Goal: Task Accomplishment & Management: Use online tool/utility

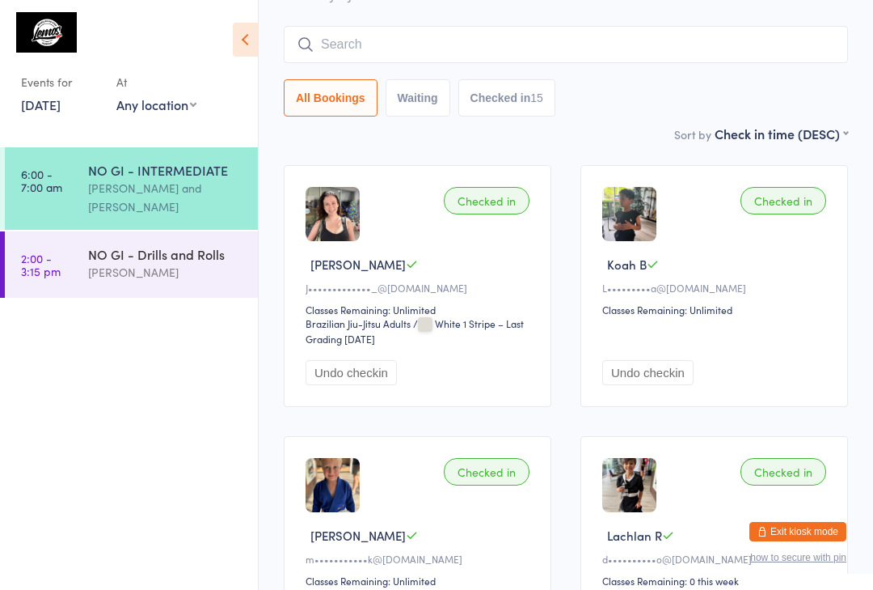
scroll to position [117, 0]
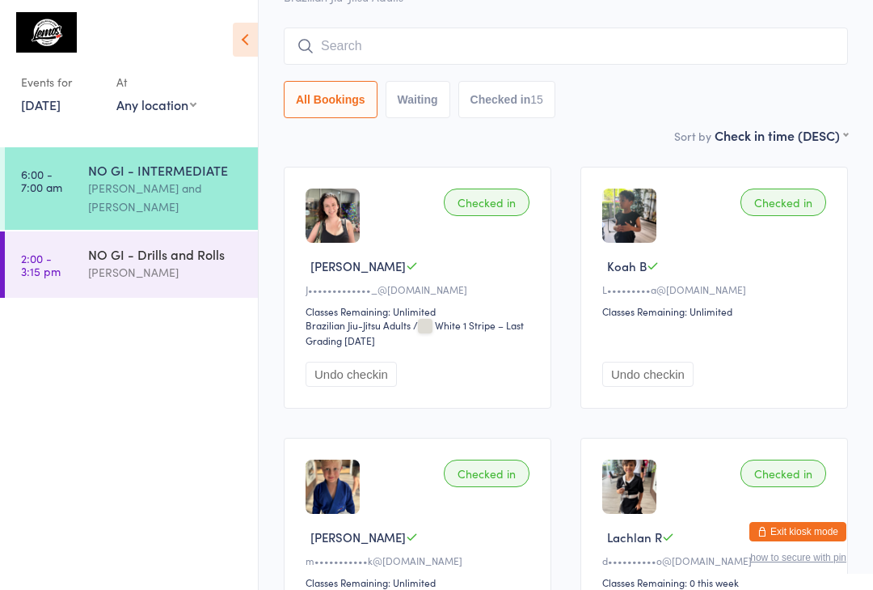
click at [205, 126] on div "Events for [DATE] [DATE] [DATE] Sun Mon Tue Wed Thu Fri Sat 40 28 29 30 01 02 0…" at bounding box center [129, 66] width 258 height 133
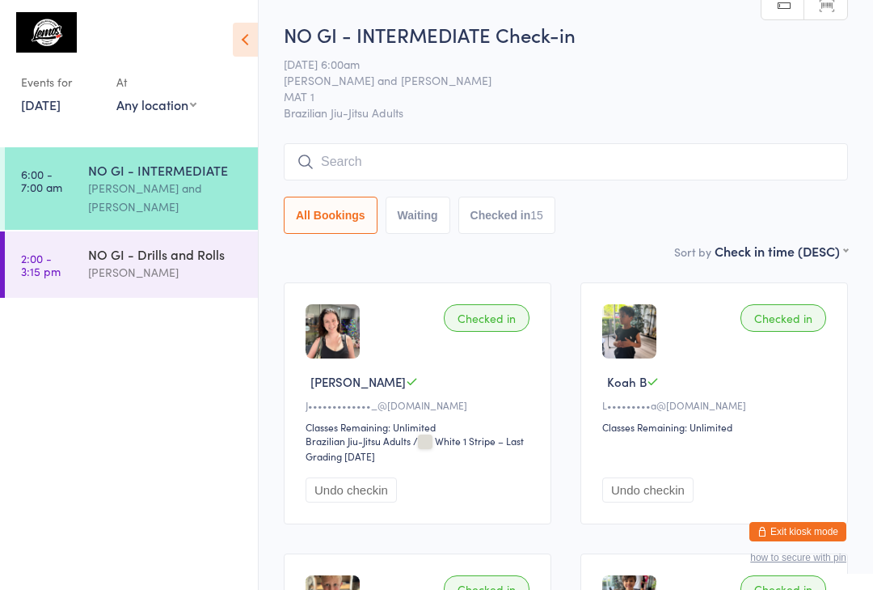
scroll to position [0, 0]
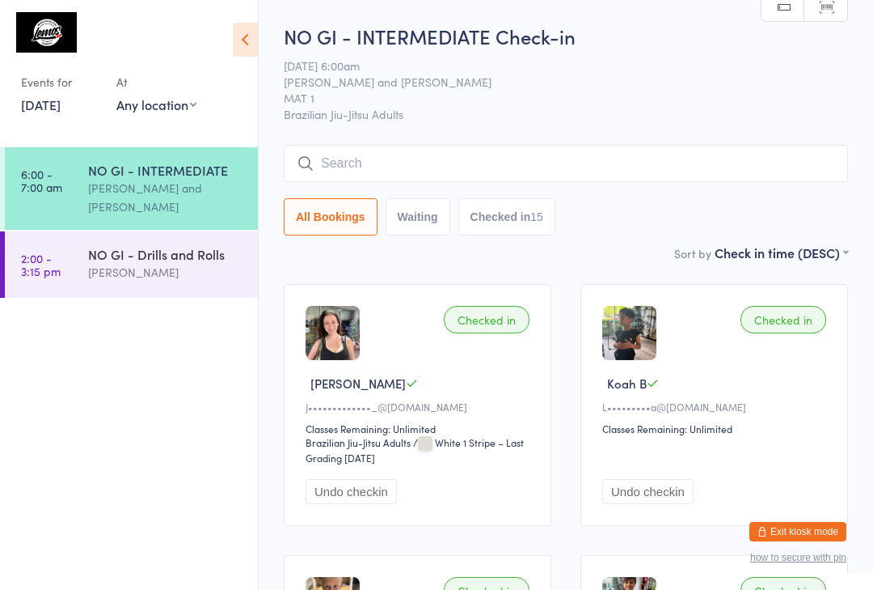
click at [249, 47] on icon at bounding box center [245, 40] width 25 height 34
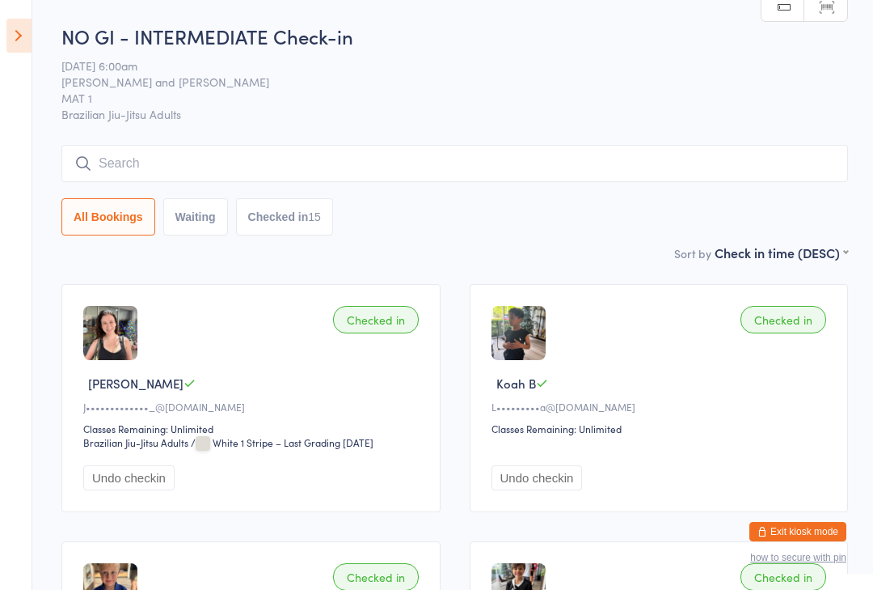
click at [29, 38] on icon at bounding box center [18, 36] width 25 height 34
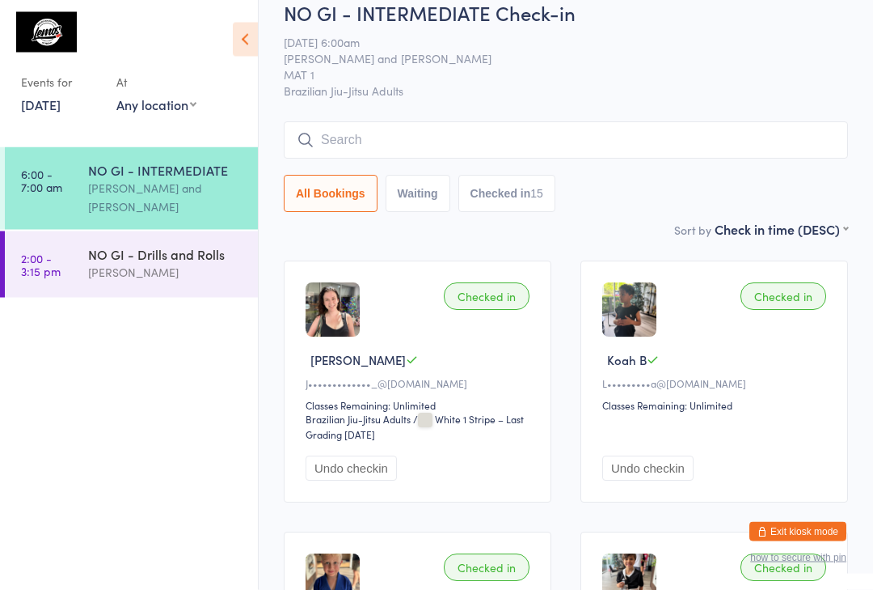
scroll to position [21, 0]
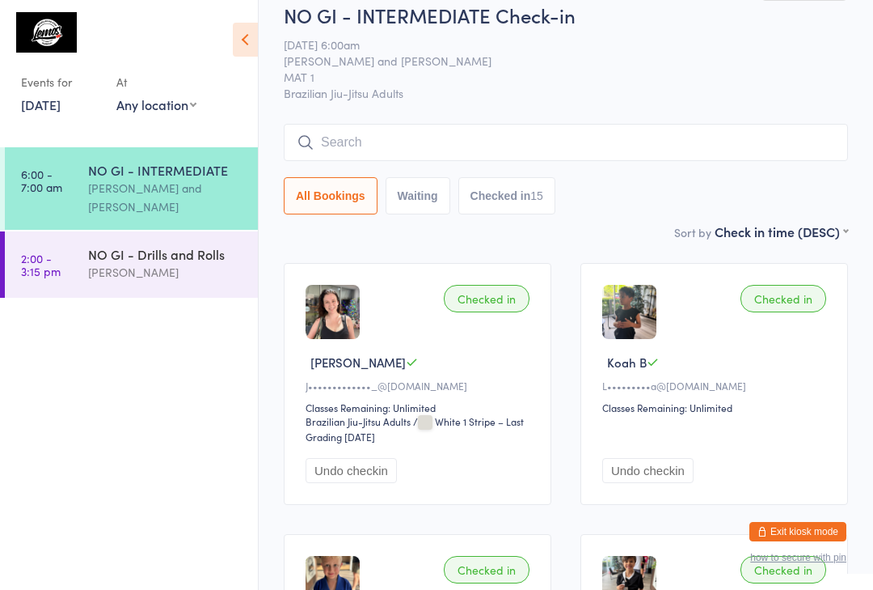
click at [54, 103] on link "[DATE]" at bounding box center [41, 104] width 40 height 18
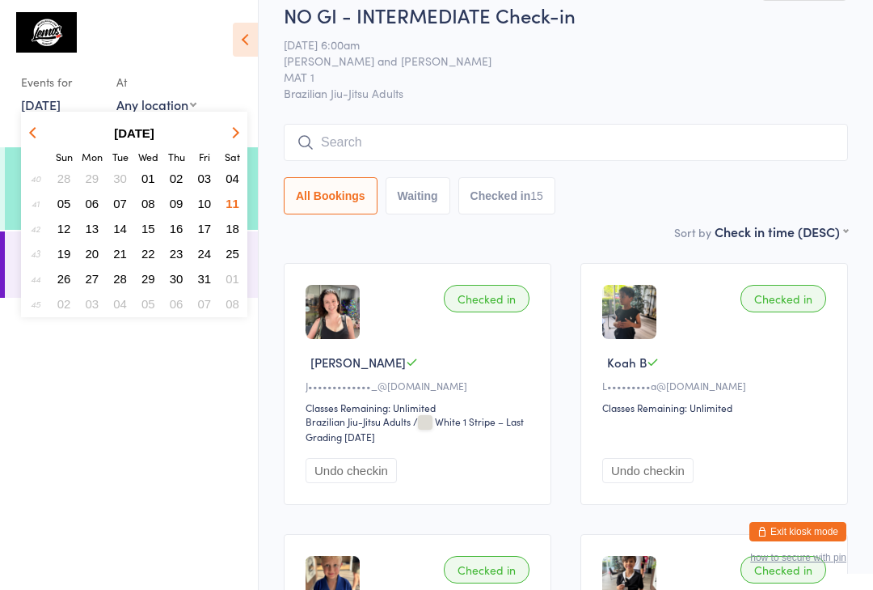
click at [83, 494] on ul "6:00 - 7:00 am NO GI - INTERMEDIATE [PERSON_NAME] and [PERSON_NAME] 2:00 - 3:15…" at bounding box center [129, 368] width 258 height 442
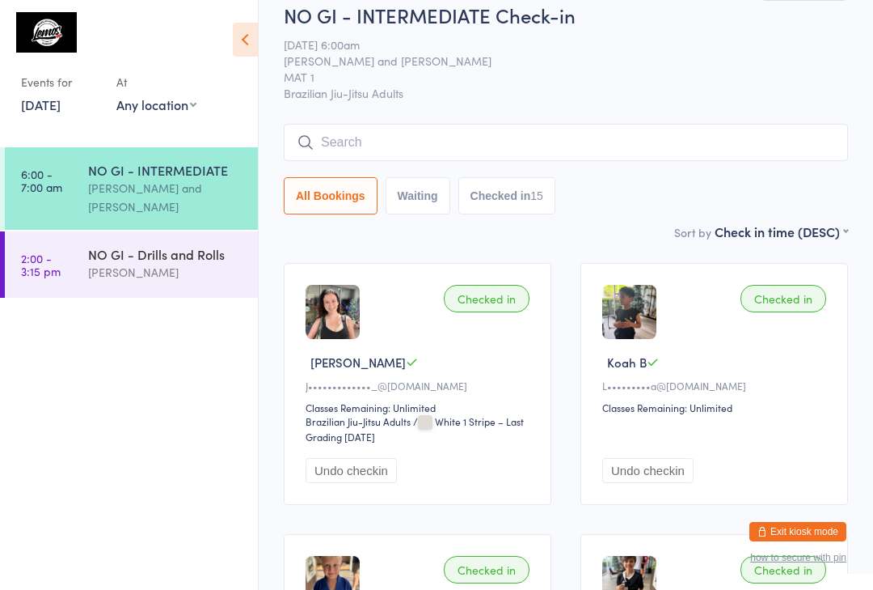
click at [99, 487] on ul "6:00 - 7:00 am NO GI - INTERMEDIATE [PERSON_NAME] and [PERSON_NAME] 2:00 - 3:15…" at bounding box center [129, 368] width 258 height 442
click at [53, 103] on link "[DATE]" at bounding box center [41, 104] width 40 height 18
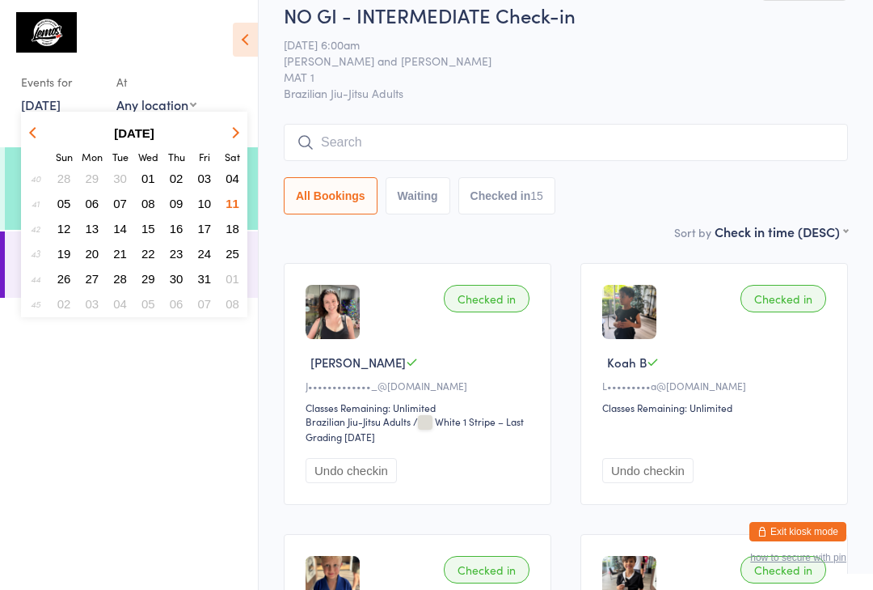
click at [50, 400] on ul "6:00 - 7:00 am NO GI - INTERMEDIATE [PERSON_NAME] and [PERSON_NAME] 2:00 - 3:15…" at bounding box center [129, 368] width 258 height 442
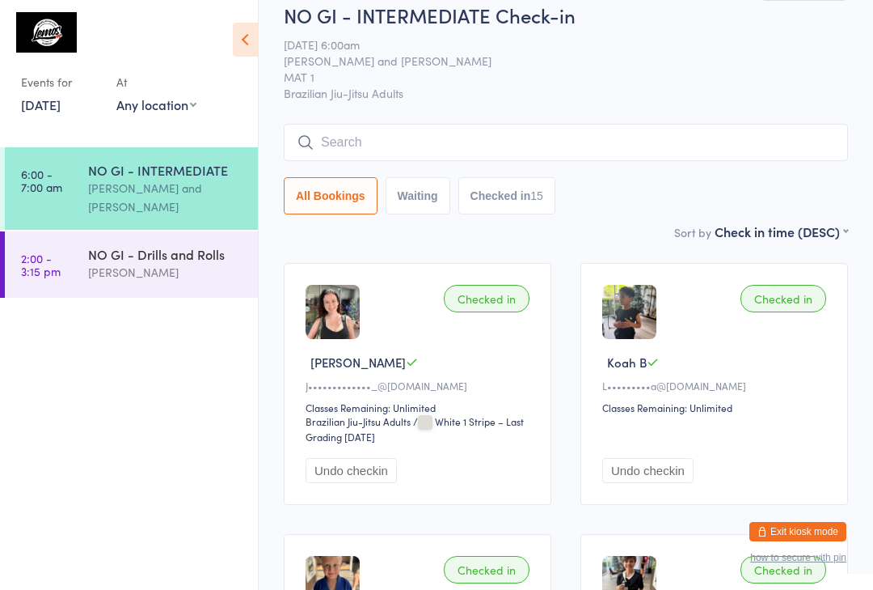
click at [155, 263] on div "[PERSON_NAME]" at bounding box center [166, 272] width 156 height 19
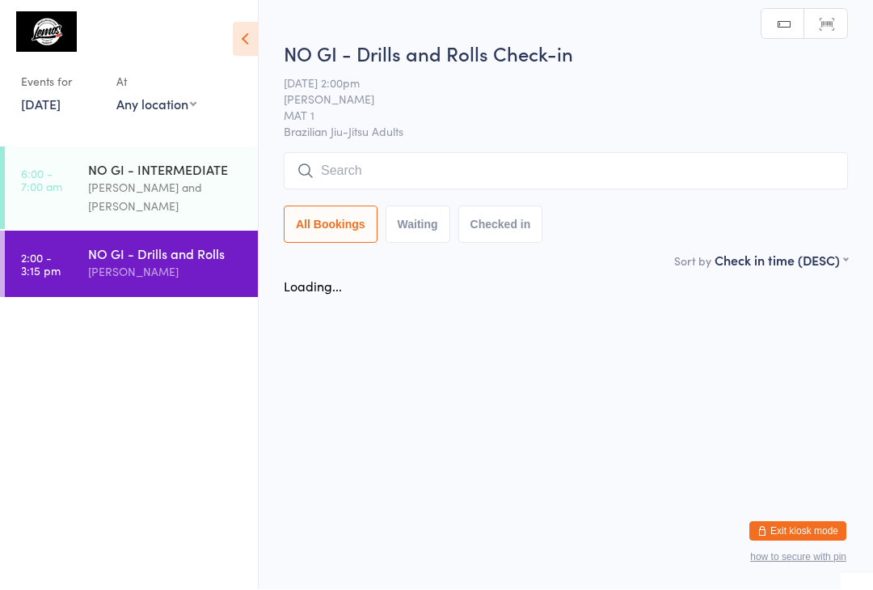
scroll to position [1, 0]
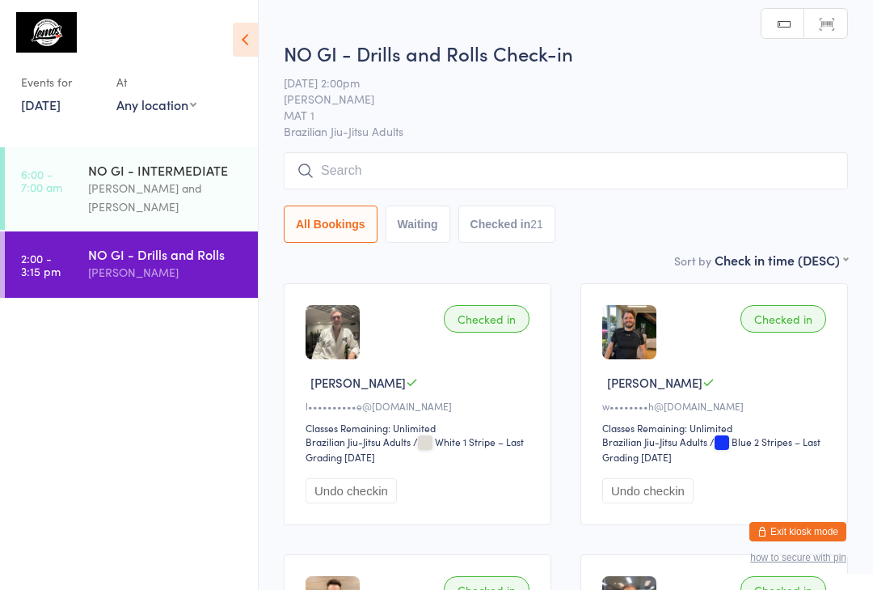
click at [412, 169] on input "search" at bounding box center [566, 170] width 565 height 37
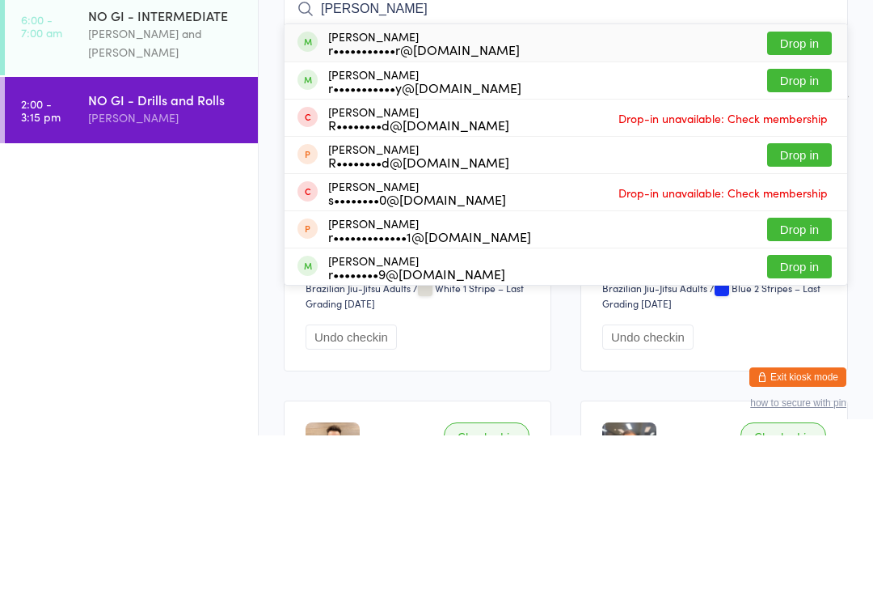
type input "[PERSON_NAME]"
click at [809, 223] on button "Drop in" at bounding box center [800, 234] width 65 height 23
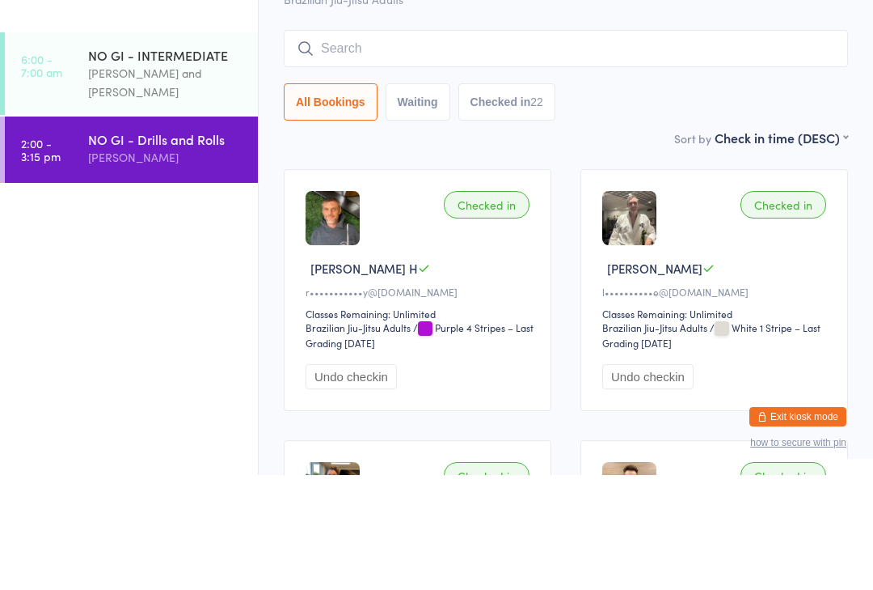
click at [547, 145] on input "search" at bounding box center [566, 163] width 565 height 37
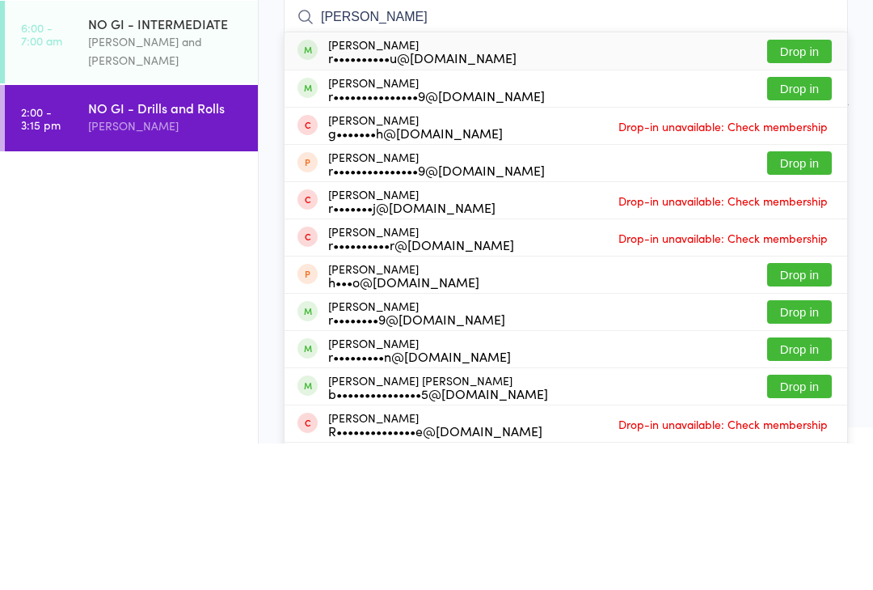
type input "[PERSON_NAME]"
click at [806, 186] on button "Drop in" at bounding box center [800, 197] width 65 height 23
